Goal: Information Seeking & Learning: Understand process/instructions

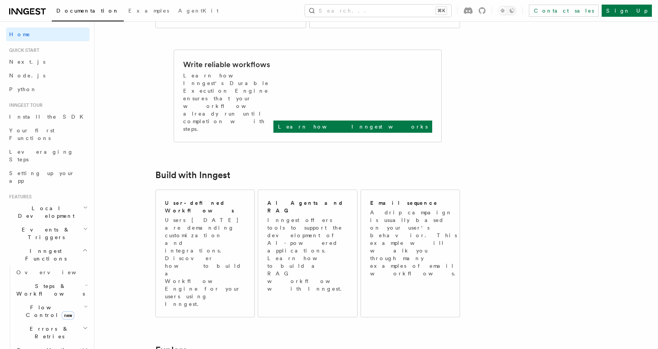
scroll to position [300, 0]
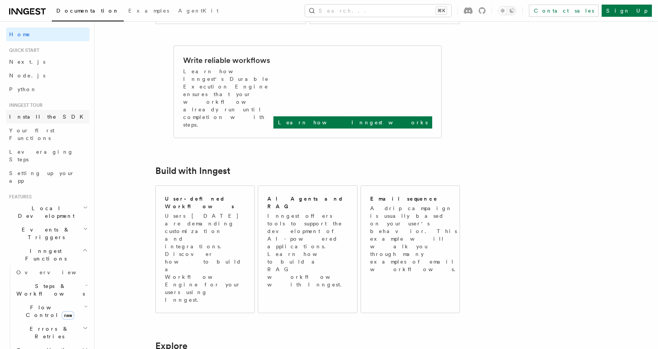
click at [36, 117] on span "Install the SDK" at bounding box center [48, 117] width 79 height 6
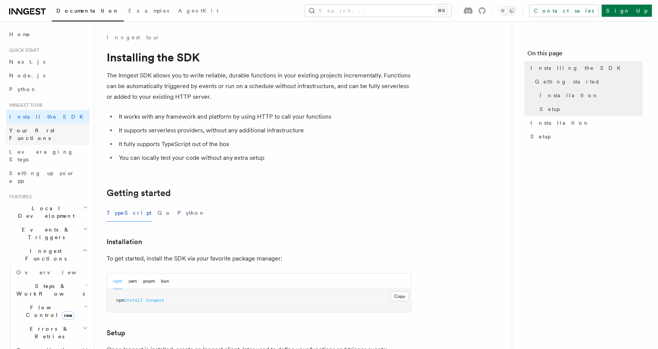
click at [37, 132] on span "Your first Functions" at bounding box center [31, 134] width 45 height 14
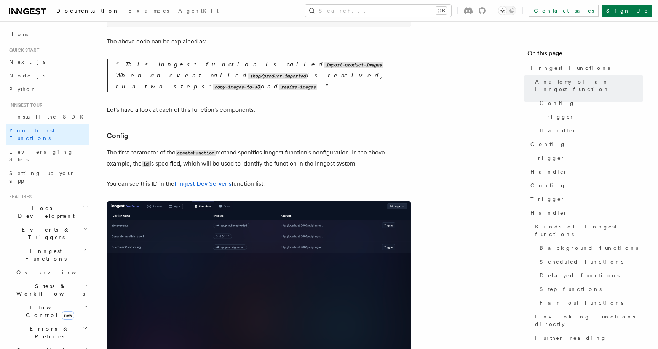
scroll to position [395, 0]
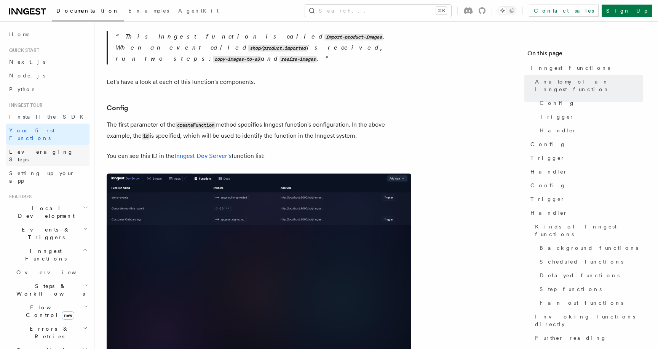
click at [39, 149] on span "Leveraging Steps" at bounding box center [41, 156] width 64 height 14
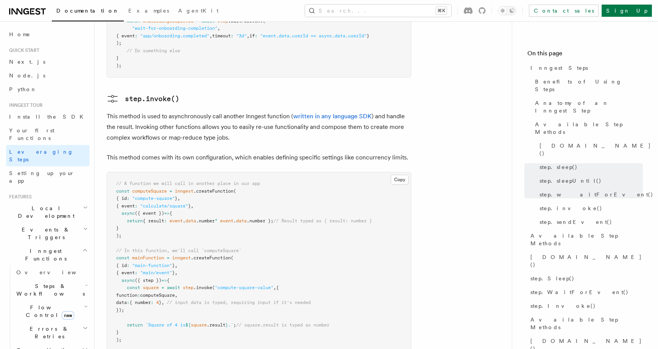
scroll to position [1307, 0]
